Goal: Information Seeking & Learning: Learn about a topic

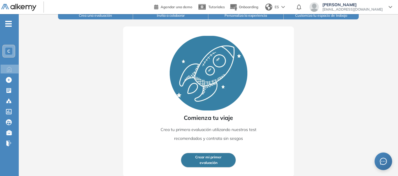
scroll to position [72, 0]
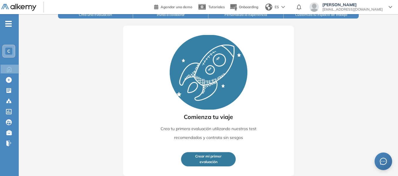
click at [202, 98] on img at bounding box center [209, 72] width 78 height 74
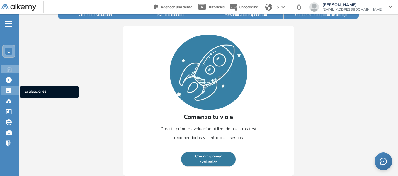
click at [10, 92] on icon at bounding box center [8, 90] width 5 height 5
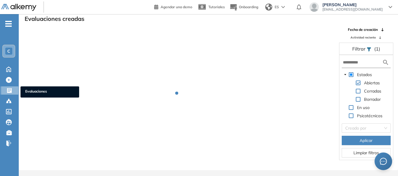
scroll to position [14, 0]
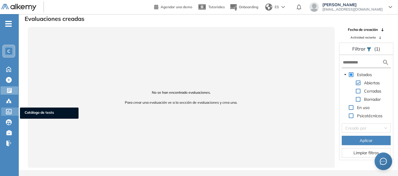
click at [9, 111] on icon at bounding box center [9, 111] width 6 height 5
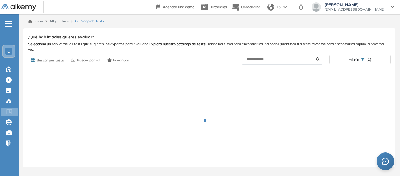
click at [12, 18] on div "-" at bounding box center [9, 18] width 18 height 5
click at [11, 25] on span "-" at bounding box center [8, 23] width 6 height 5
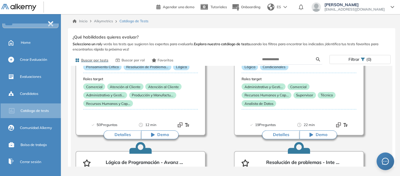
scroll to position [117, 0]
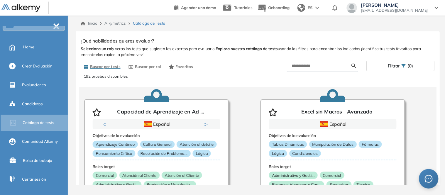
scroll to position [0, 0]
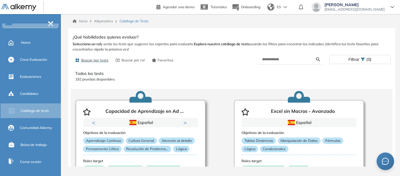
click at [188, 122] on button "Next" at bounding box center [186, 122] width 6 height 6
click at [92, 123] on div "Previous Inglés Español Portugués Inglés Español Portugués Inglés Next 1 2 3" at bounding box center [140, 122] width 115 height 9
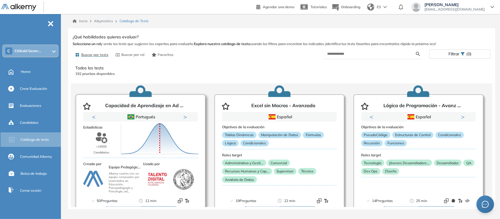
click at [94, 118] on button "Previous" at bounding box center [95, 117] width 6 height 6
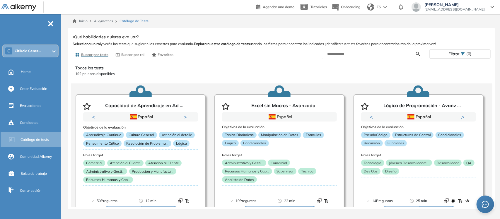
click at [80, 74] on p "192 pruebas disponibles" at bounding box center [281, 73] width 413 height 5
click at [95, 52] on button "Buscar por tests" at bounding box center [92, 55] width 38 height 10
click at [95, 68] on p "Todos los tests" at bounding box center [281, 68] width 413 height 6
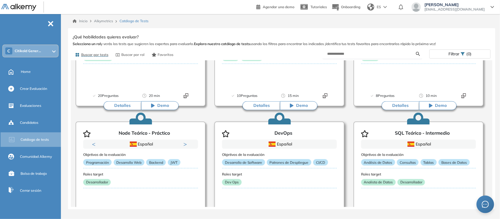
scroll to position [1615, 0]
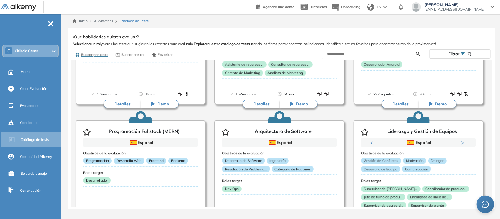
scroll to position [1835, 0]
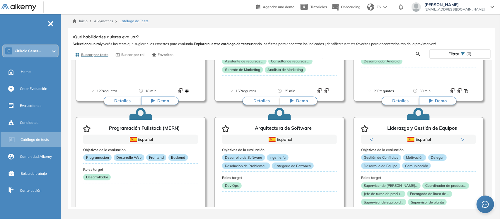
click at [348, 52] on input "text" at bounding box center [371, 53] width 89 height 5
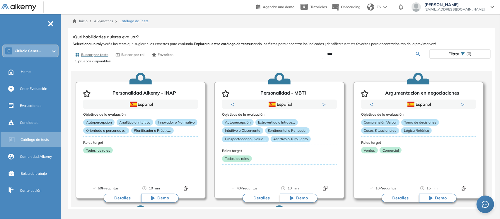
scroll to position [0, 0]
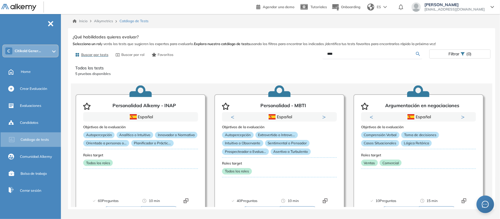
drag, startPoint x: 315, startPoint y: 44, endPoint x: 297, endPoint y: 44, distance: 18.2
click at [297, 44] on div "Ver preguntas de muestra Demo Experiencia Starter Validado undefined minutos Pr…" at bounding box center [282, 120] width 418 height 174
type input "*****"
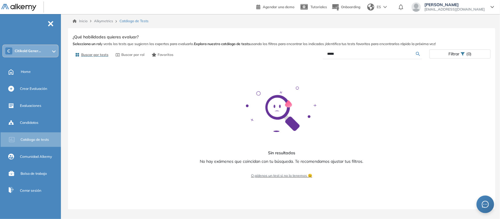
drag, startPoint x: 364, startPoint y: 56, endPoint x: 345, endPoint y: 54, distance: 18.5
click at [362, 55] on input "*****" at bounding box center [371, 53] width 89 height 5
drag, startPoint x: 345, startPoint y: 54, endPoint x: 299, endPoint y: 50, distance: 45.9
click at [299, 50] on div "*****" at bounding box center [356, 54] width 148 height 10
type input "******"
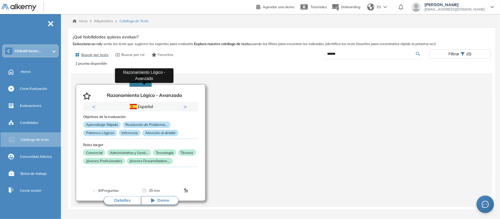
scroll to position [18, 0]
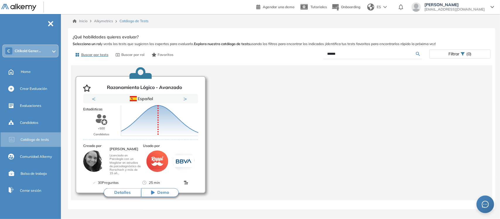
click at [169, 175] on button "Demo" at bounding box center [160, 192] width 38 height 9
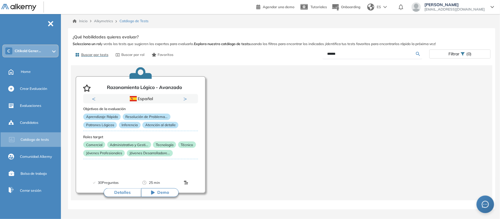
drag, startPoint x: 356, startPoint y: 53, endPoint x: 312, endPoint y: 53, distance: 44.0
click at [312, 53] on div "******" at bounding box center [356, 54] width 148 height 10
type input "******"
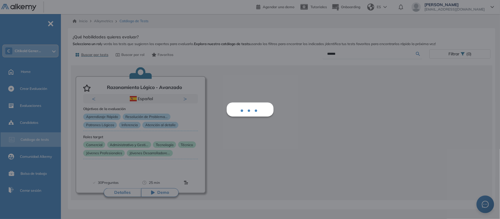
scroll to position [0, 0]
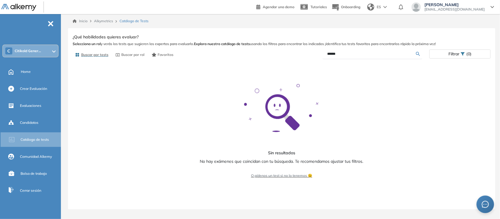
drag, startPoint x: 339, startPoint y: 53, endPoint x: 297, endPoint y: 53, distance: 41.9
click at [297, 53] on div "******" at bounding box center [356, 54] width 148 height 10
type input "*"
click at [348, 47] on div "Razonamiento Lógico - Avanzado Avanzado Ver preguntas de muestra Demo Experienc…" at bounding box center [282, 120] width 418 height 174
drag, startPoint x: 344, startPoint y: 52, endPoint x: 292, endPoint y: 55, distance: 52.5
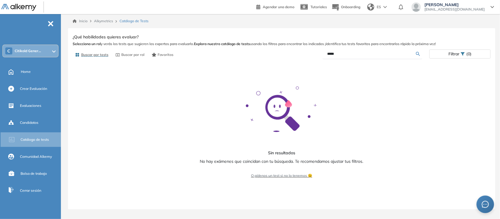
click at [292, 55] on div "*****" at bounding box center [356, 54] width 148 height 10
type input "*********"
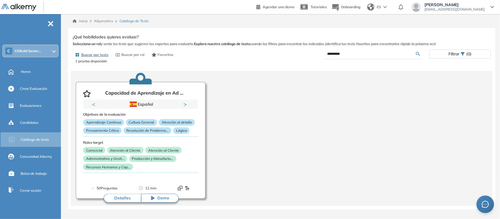
scroll to position [18, 0]
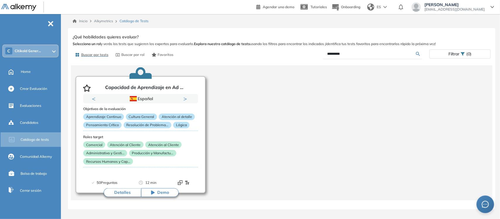
click at [129, 175] on button "Detalles" at bounding box center [123, 192] width 38 height 9
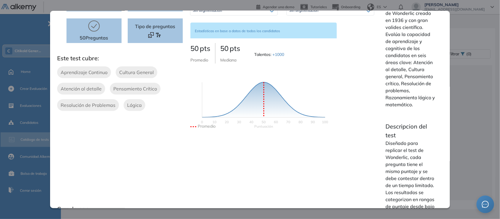
scroll to position [147, 0]
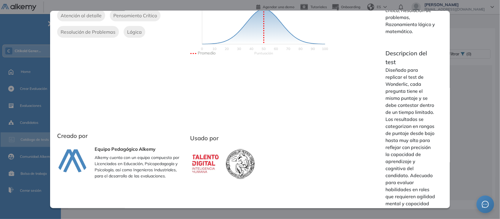
click at [359, 128] on div "Usado por" at bounding box center [282, 154] width 184 height 52
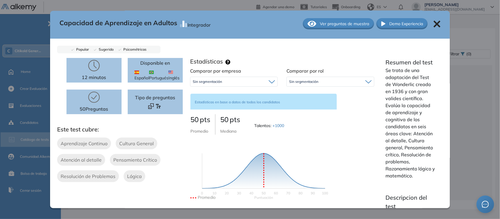
scroll to position [0, 0]
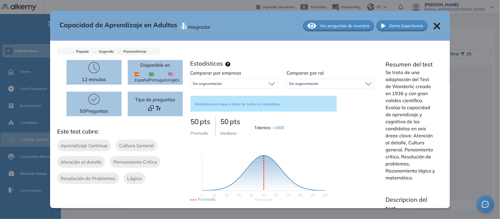
click at [398, 24] on icon at bounding box center [437, 26] width 7 height 7
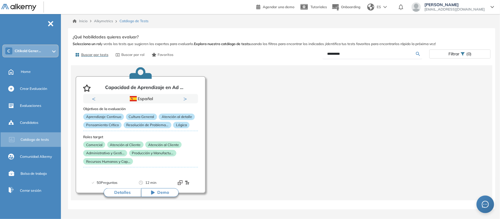
click at [372, 56] on input "*********" at bounding box center [371, 53] width 89 height 5
click at [156, 175] on button "Demo" at bounding box center [160, 192] width 38 height 9
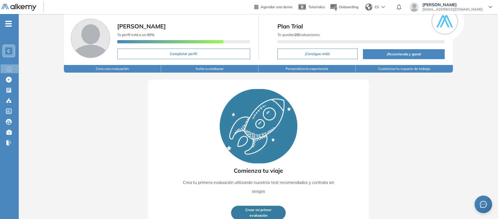
scroll to position [28, 0]
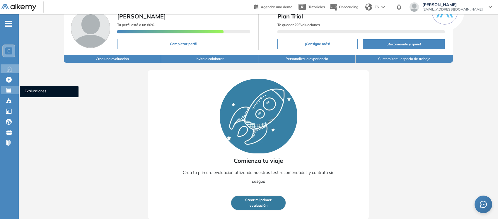
click at [11, 88] on icon at bounding box center [9, 90] width 6 height 6
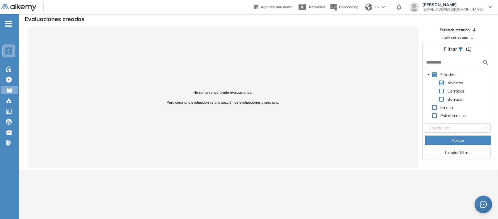
click at [442, 81] on span at bounding box center [441, 83] width 5 height 5
click at [435, 114] on span at bounding box center [434, 115] width 5 height 5
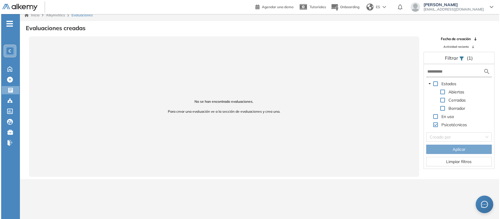
scroll to position [0, 0]
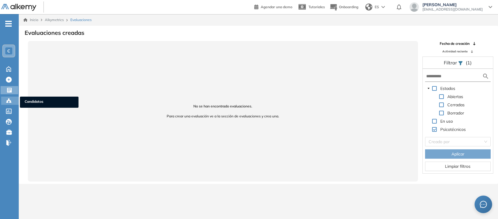
click at [9, 98] on icon at bounding box center [9, 101] width 6 height 6
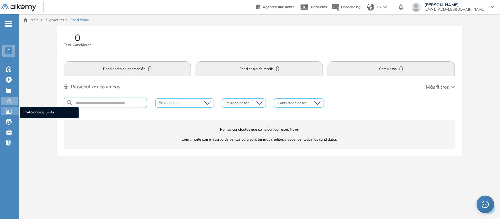
click at [12, 108] on div at bounding box center [9, 110] width 7 height 7
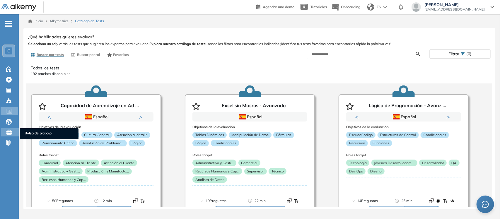
click at [12, 129] on div at bounding box center [10, 131] width 8 height 7
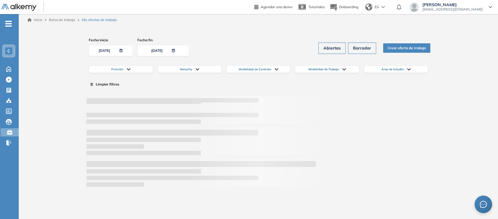
drag, startPoint x: 254, startPoint y: 100, endPoint x: 250, endPoint y: 99, distance: 4.4
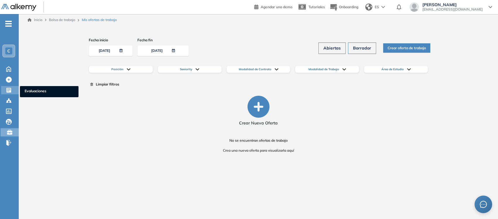
click at [8, 90] on icon at bounding box center [8, 90] width 5 height 5
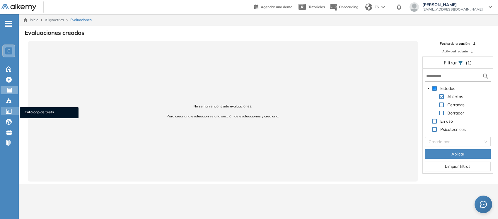
click at [11, 110] on icon at bounding box center [9, 111] width 6 height 5
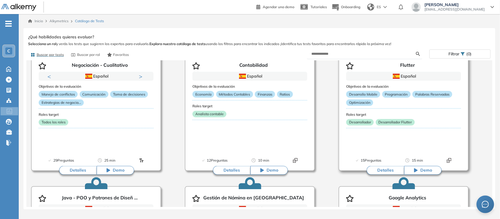
scroll to position [3495, 0]
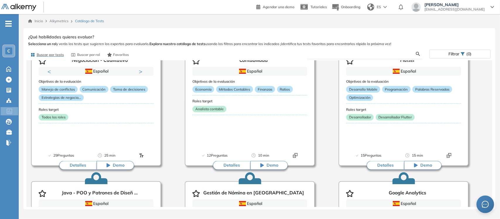
click at [366, 55] on input "text" at bounding box center [364, 53] width 105 height 5
